Goal: Task Accomplishment & Management: Manage account settings

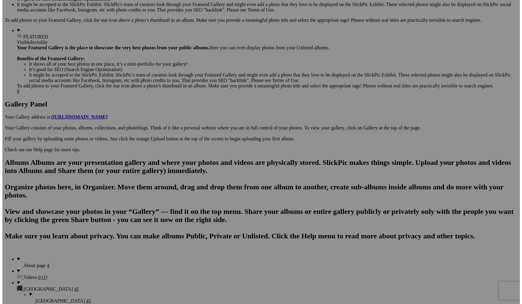
scroll to position [249, 0]
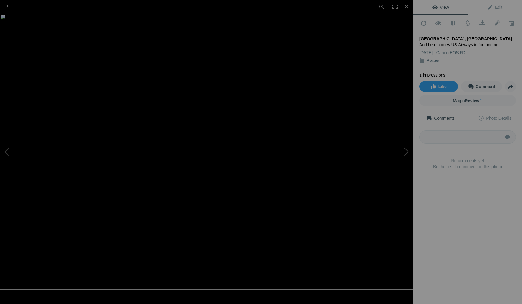
click at [488, 42] on div "And here comes US Airways in for landing." at bounding box center [467, 45] width 97 height 6
click at [493, 42] on div "And here comes US Airways in for landing." at bounding box center [467, 45] width 97 height 6
drag, startPoint x: 491, startPoint y: 42, endPoint x: 421, endPoint y: 45, distance: 69.8
click at [421, 45] on div "And here comes US Airways in for landing." at bounding box center [467, 45] width 97 height 6
click at [478, 58] on div "Places" at bounding box center [467, 60] width 97 height 6
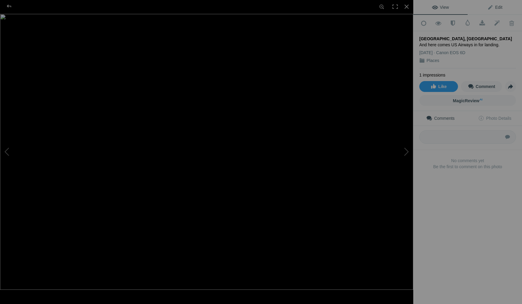
click at [494, 9] on span "Edit" at bounding box center [494, 7] width 15 height 5
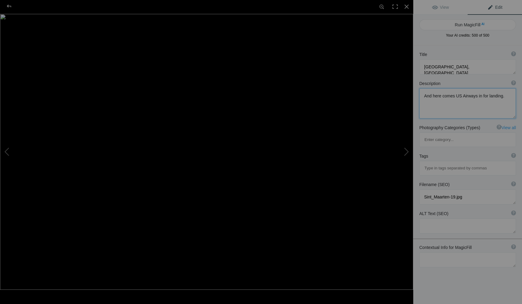
drag, startPoint x: 506, startPoint y: 97, endPoint x: 436, endPoint y: 99, distance: 70.1
click at [436, 99] on textarea at bounding box center [467, 103] width 97 height 30
drag, startPoint x: 505, startPoint y: 93, endPoint x: 417, endPoint y: 95, distance: 88.6
click at [417, 95] on div "Description ? By adding more context around images, results can become much mor…" at bounding box center [467, 99] width 109 height 44
click at [449, 12] on link "View" at bounding box center [440, 7] width 54 height 15
